Goal: Navigation & Orientation: Find specific page/section

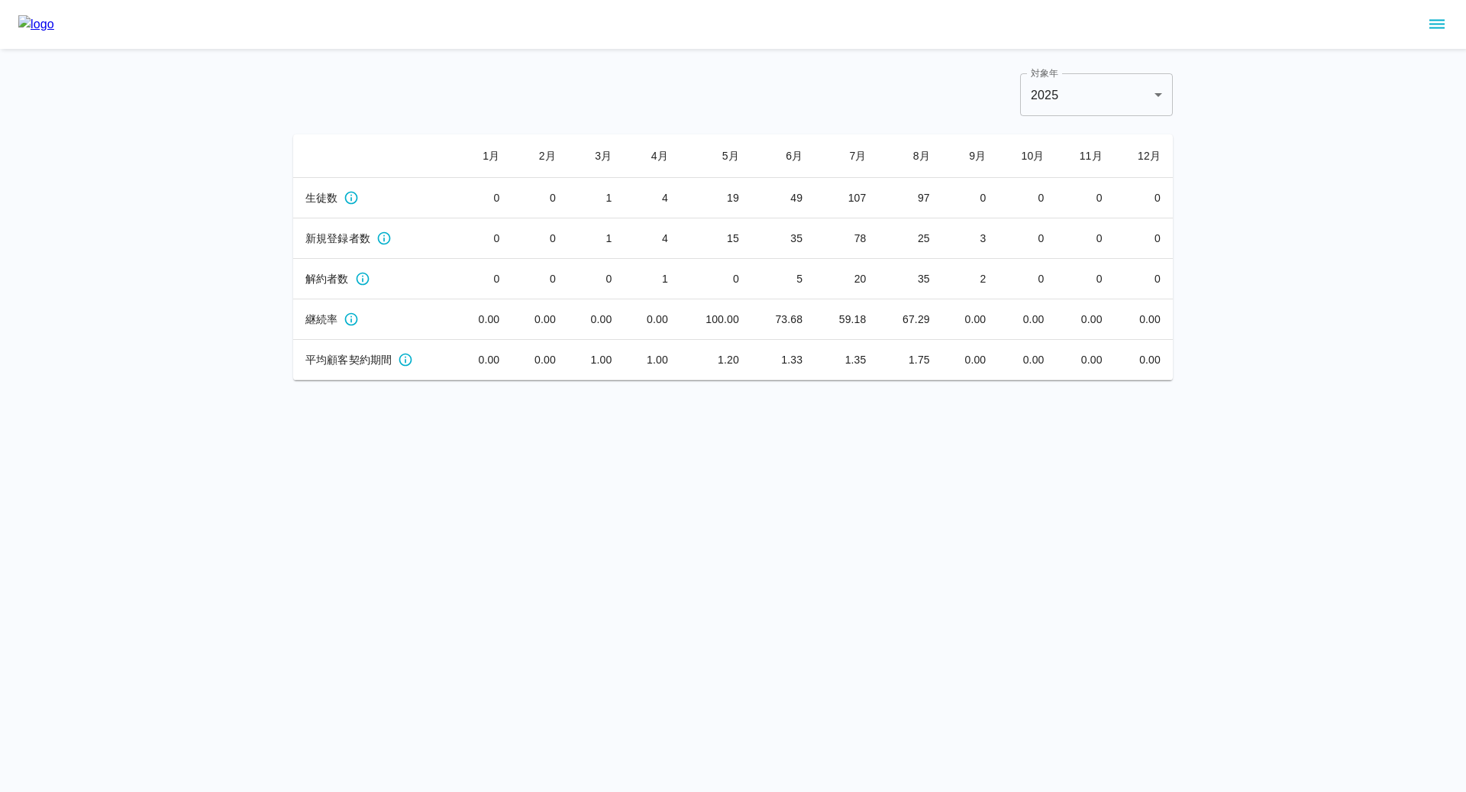
click at [1443, 17] on icon "sidemenu" at bounding box center [1437, 24] width 18 height 18
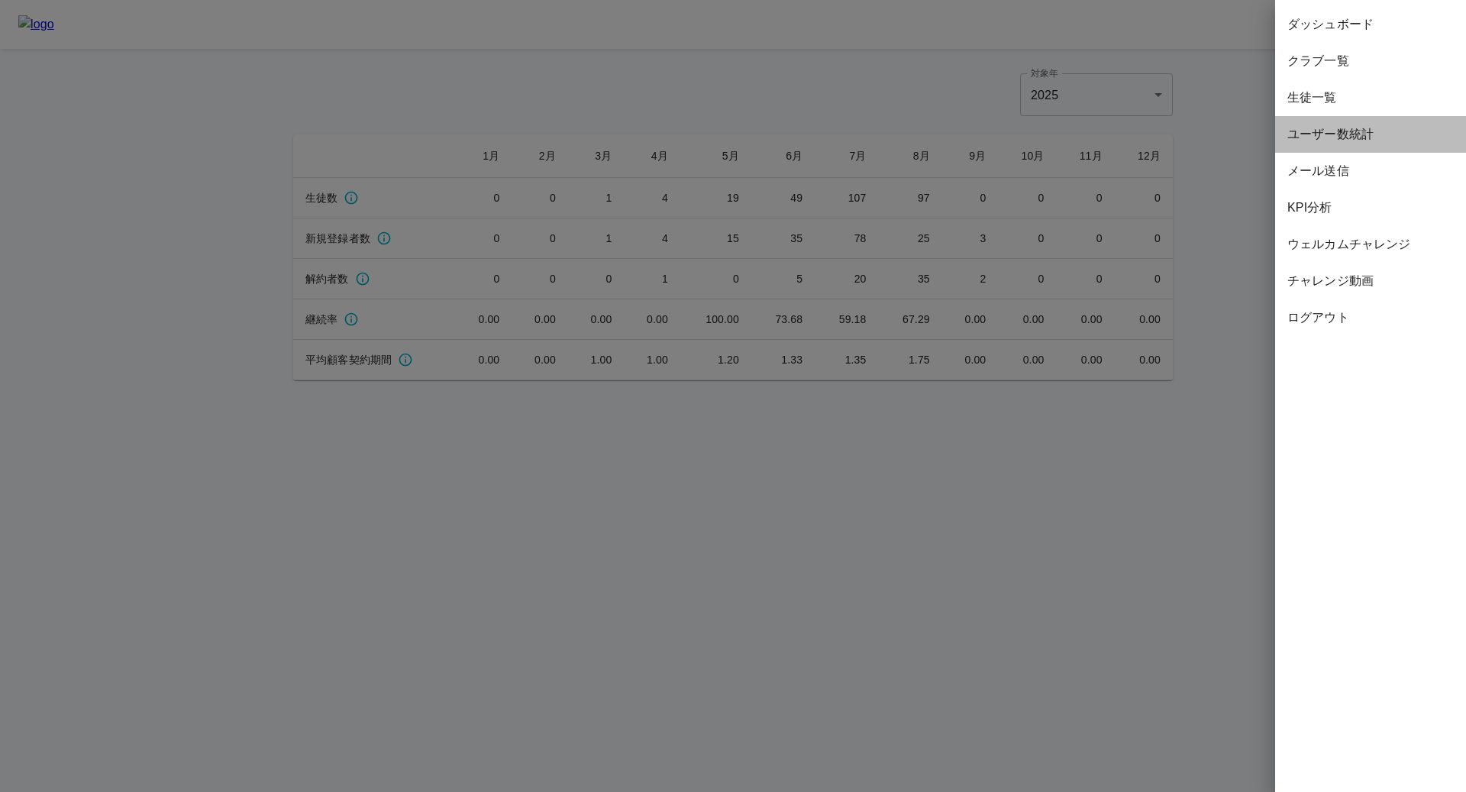
click at [1323, 132] on span "ユーザー数統計" at bounding box center [1371, 134] width 166 height 18
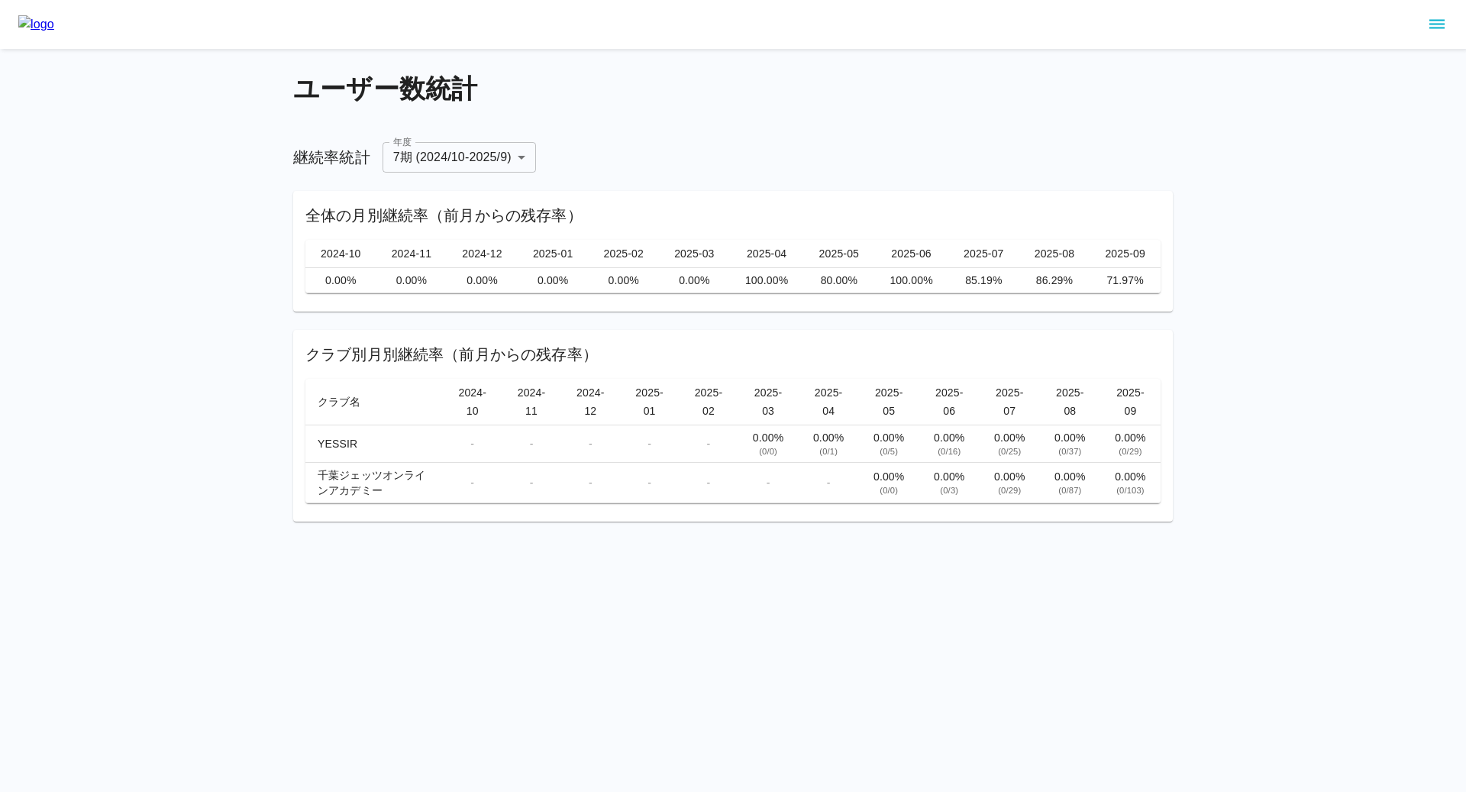
click at [1437, 25] on icon "sidemenu" at bounding box center [1437, 24] width 18 height 18
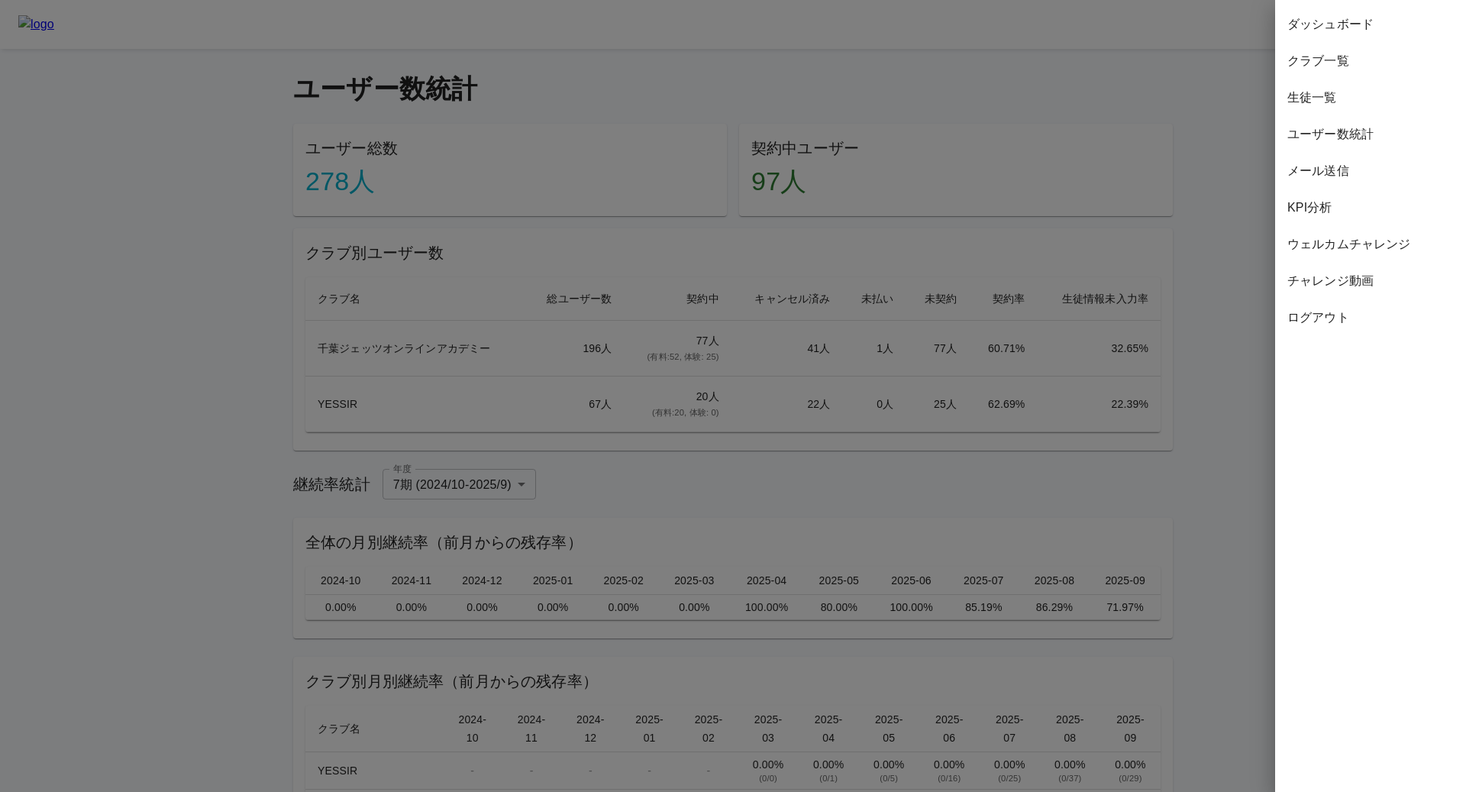
click at [1030, 68] on div at bounding box center [733, 396] width 1466 height 792
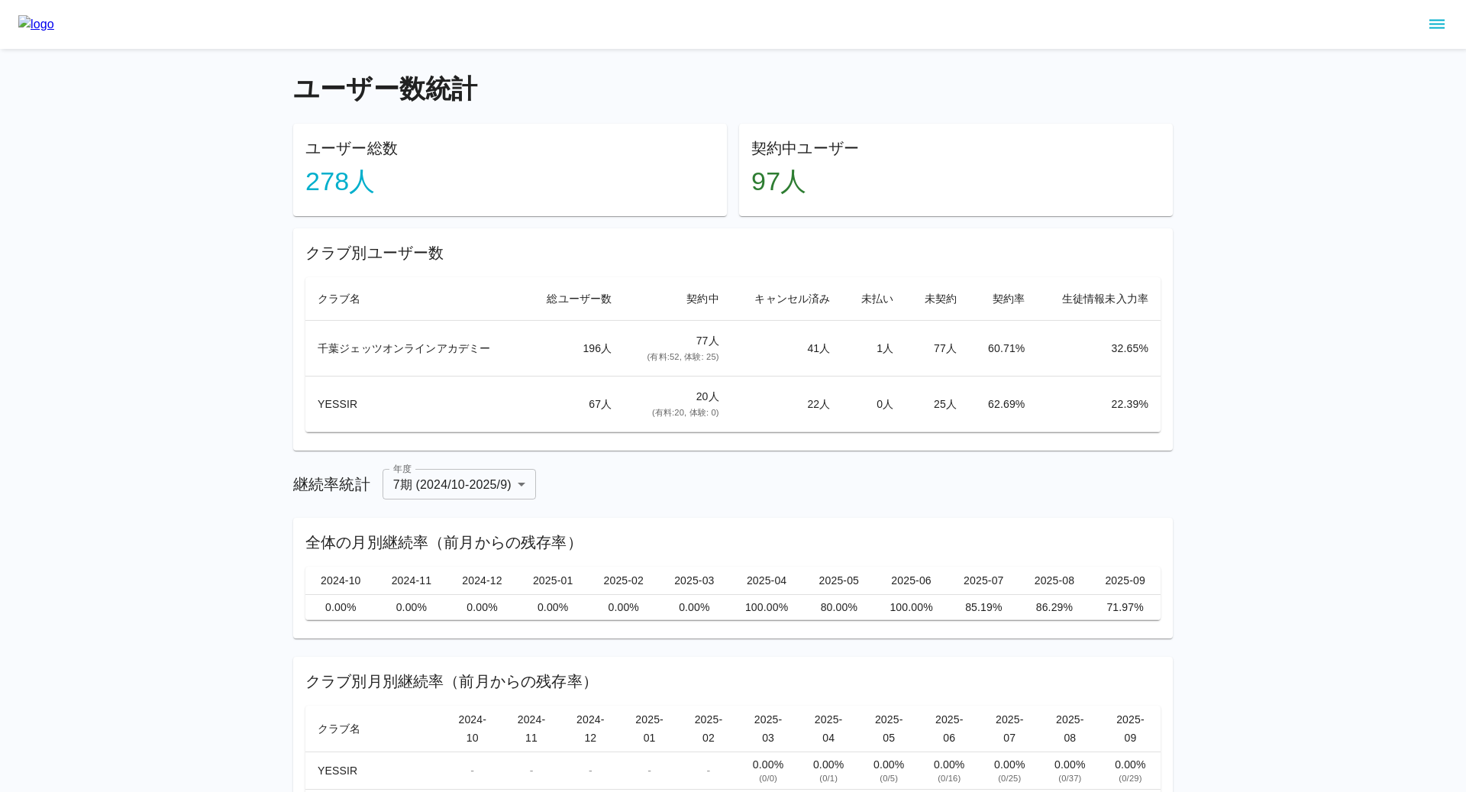
click at [1433, 34] on button "sidemenu" at bounding box center [1437, 24] width 26 height 26
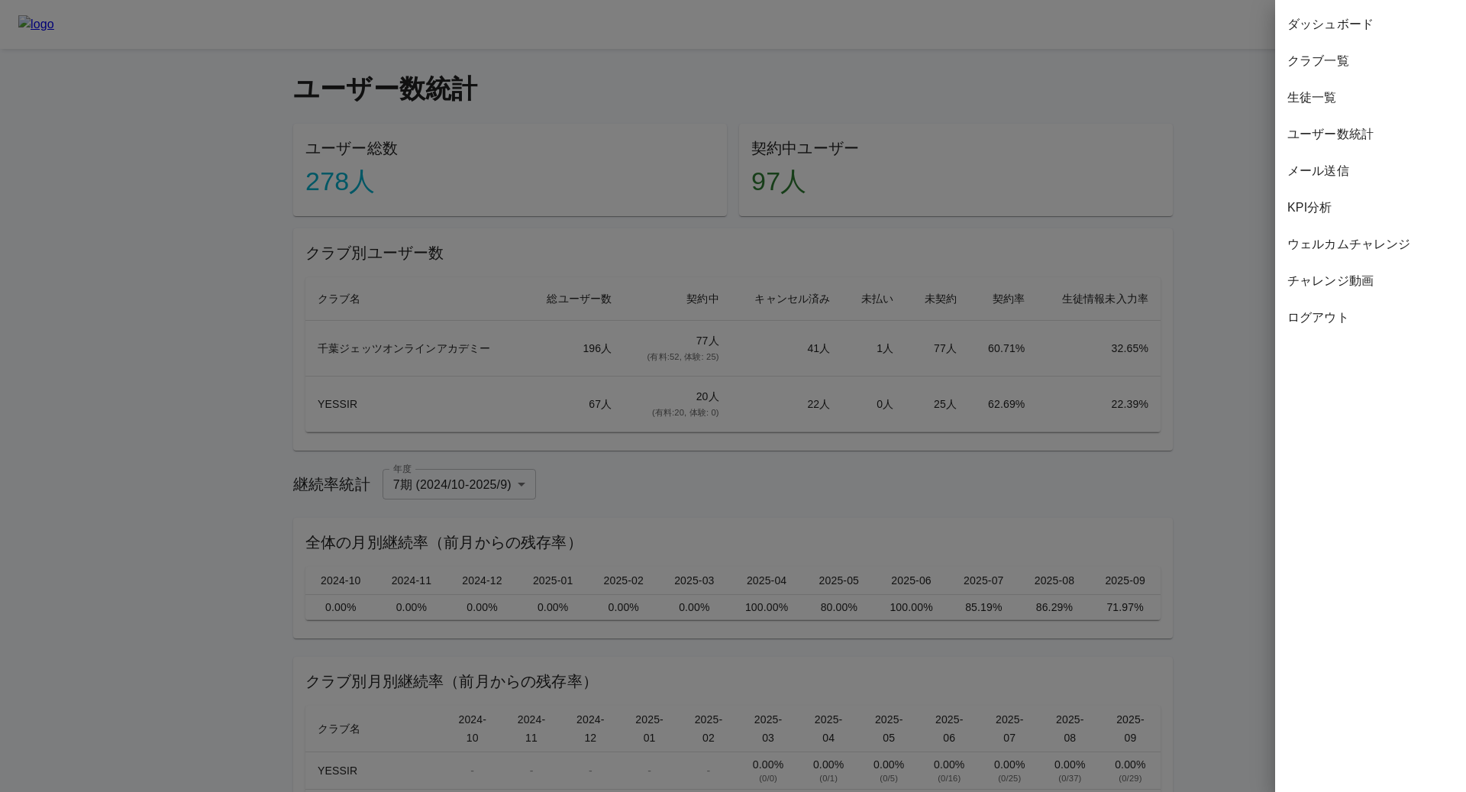
click at [1352, 15] on span "ダッシュボード" at bounding box center [1371, 24] width 166 height 18
